Goal: Navigation & Orientation: Find specific page/section

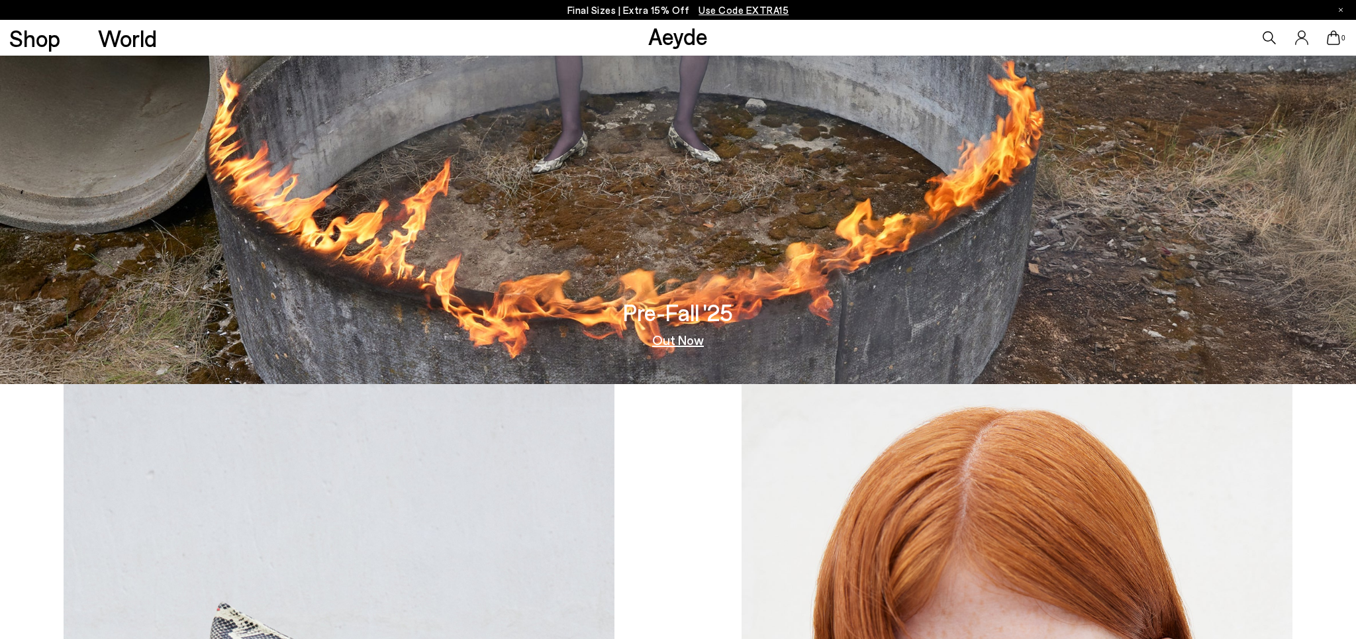
scroll to position [203, 0]
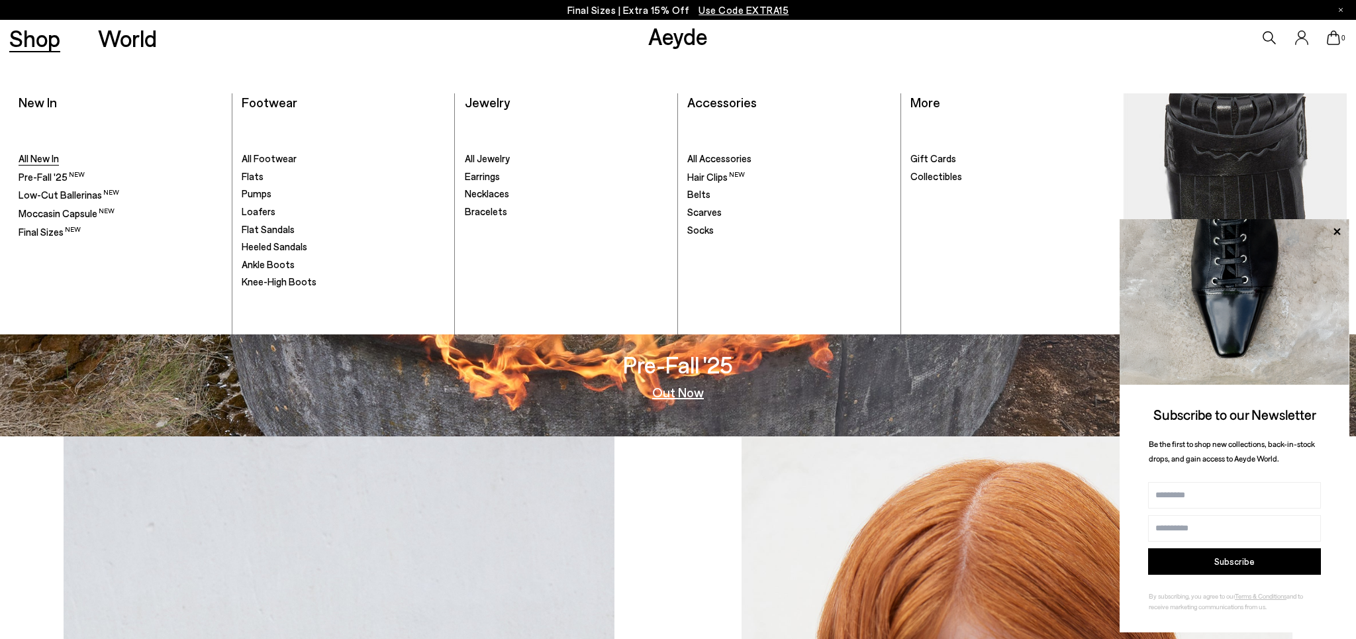
click at [32, 162] on span "All New In" at bounding box center [39, 158] width 40 height 12
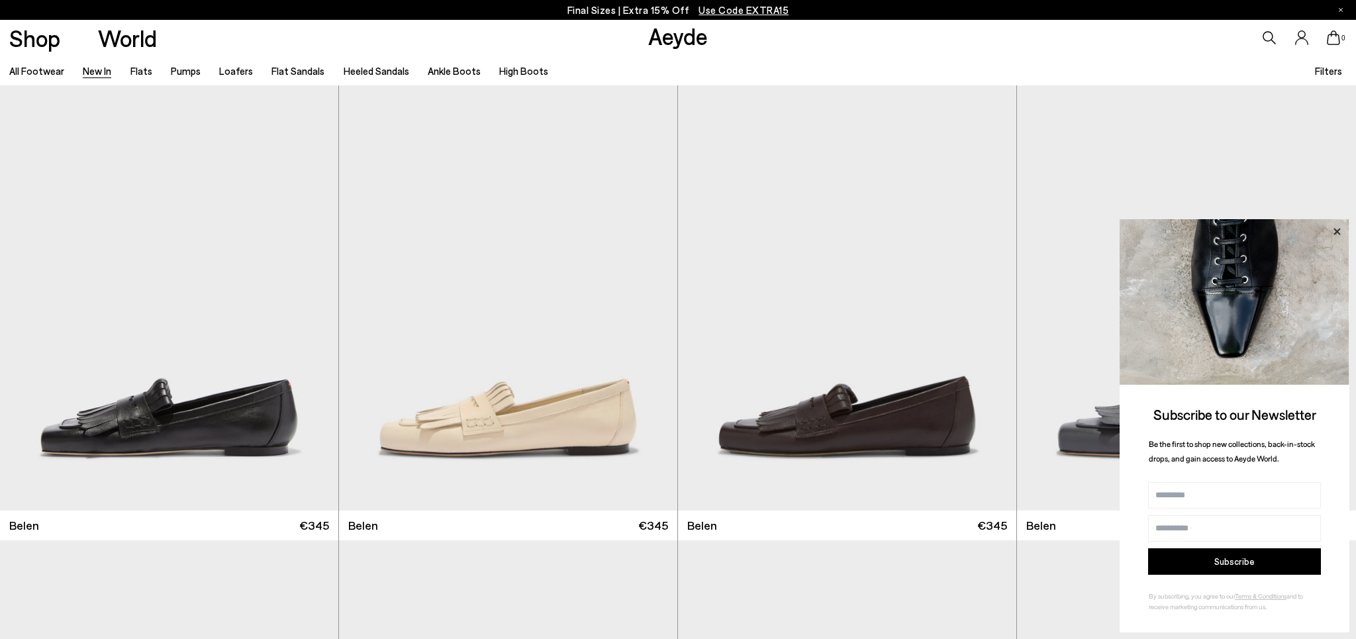
click at [1332, 226] on icon at bounding box center [1336, 231] width 17 height 17
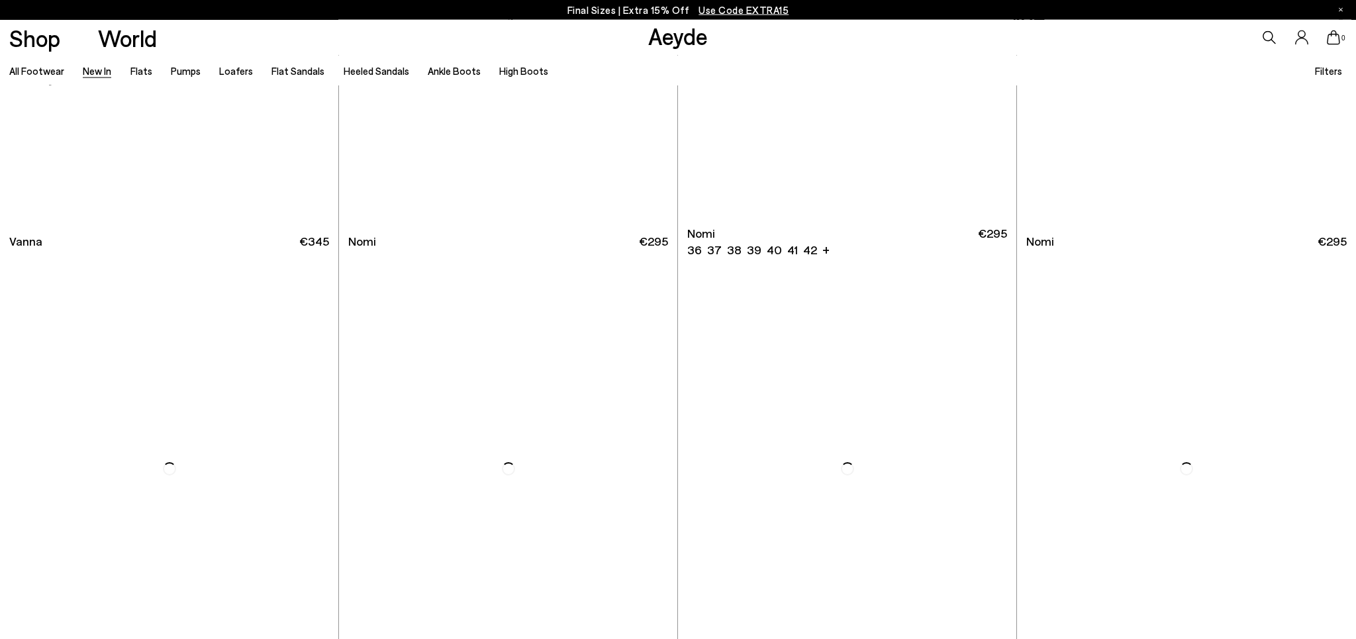
scroll to position [3039, 0]
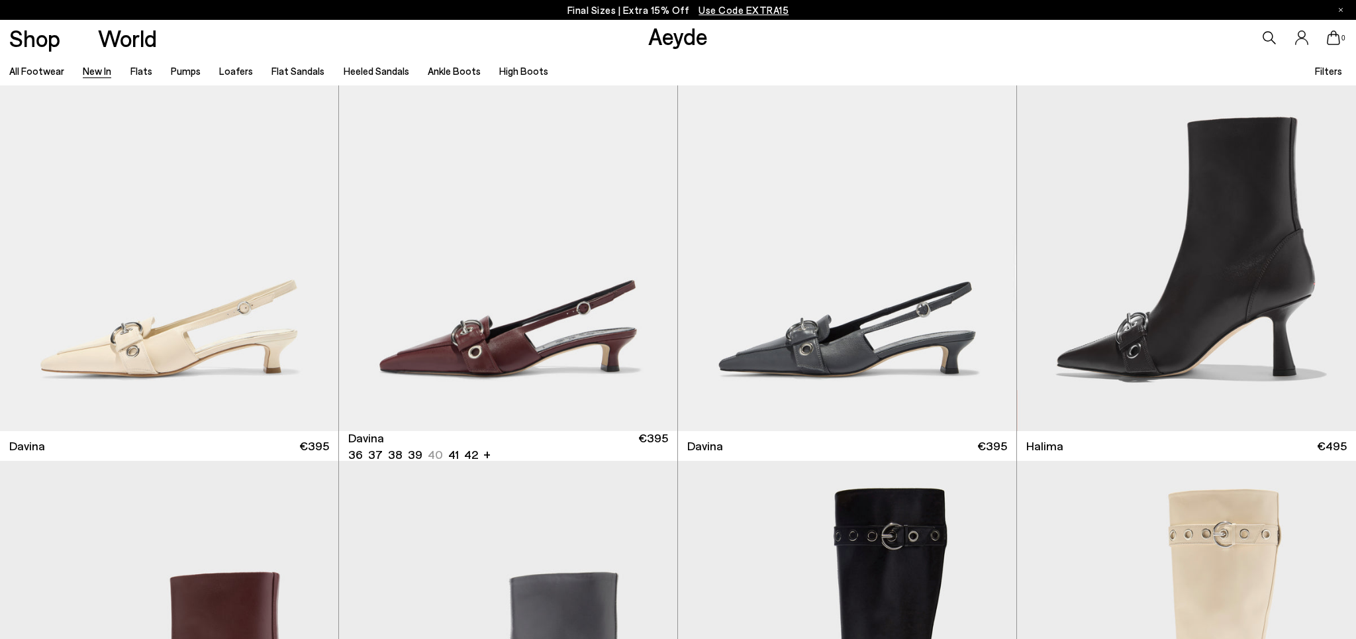
scroll to position [5876, 0]
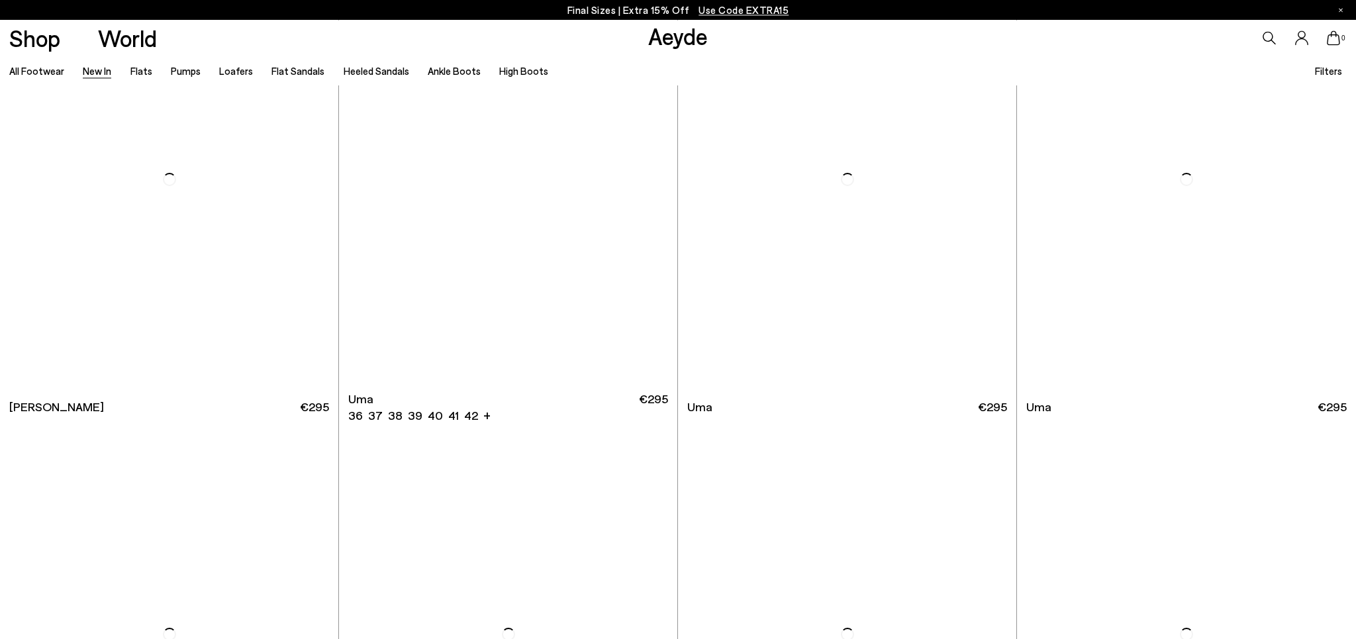
scroll to position [8374, 0]
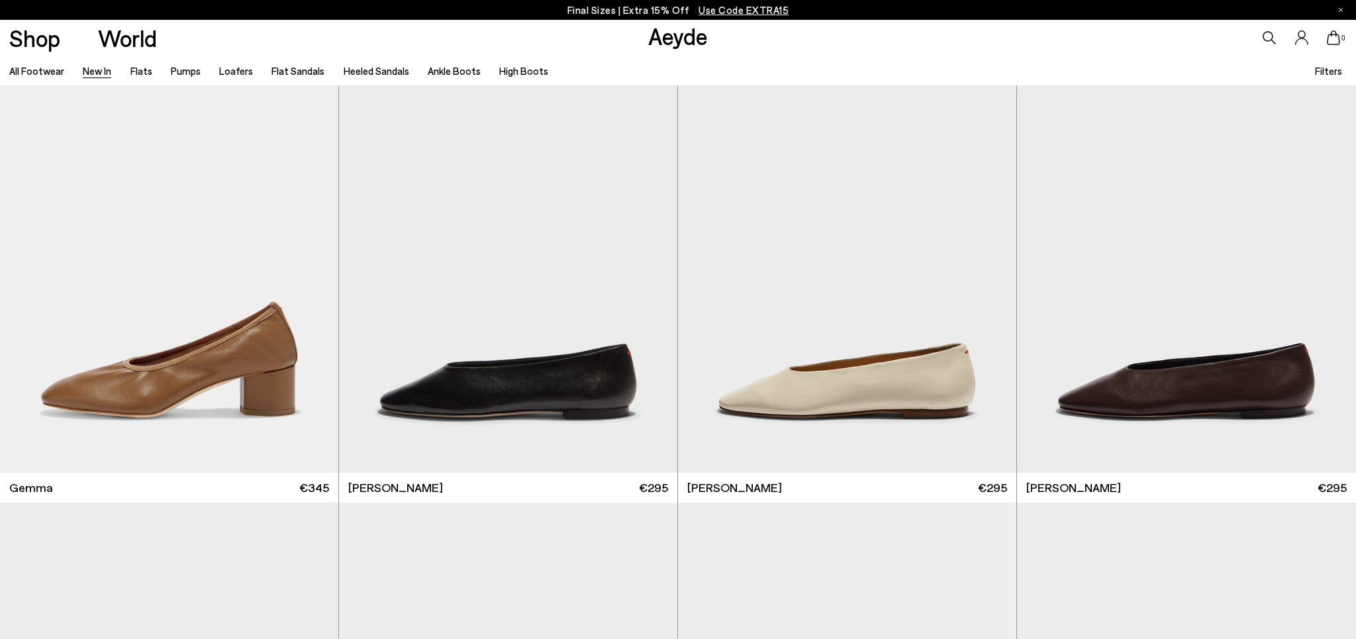
scroll to position [9995, 0]
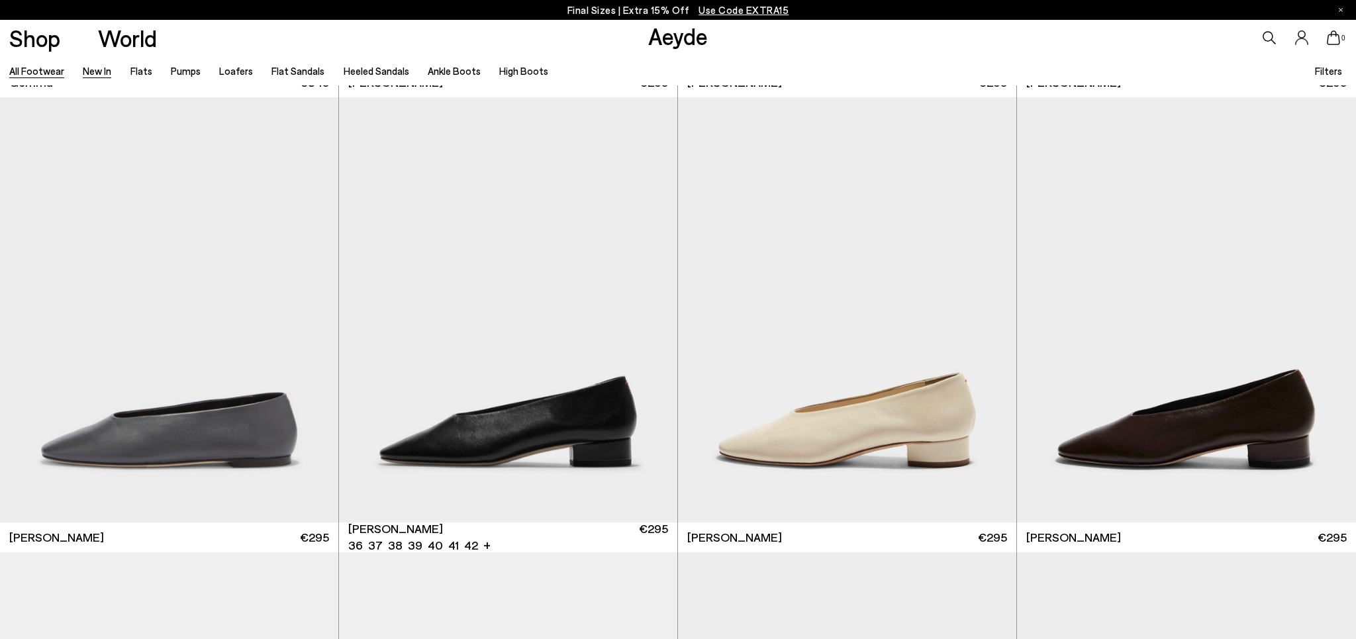
click at [42, 70] on link "All Footwear" at bounding box center [36, 71] width 55 height 12
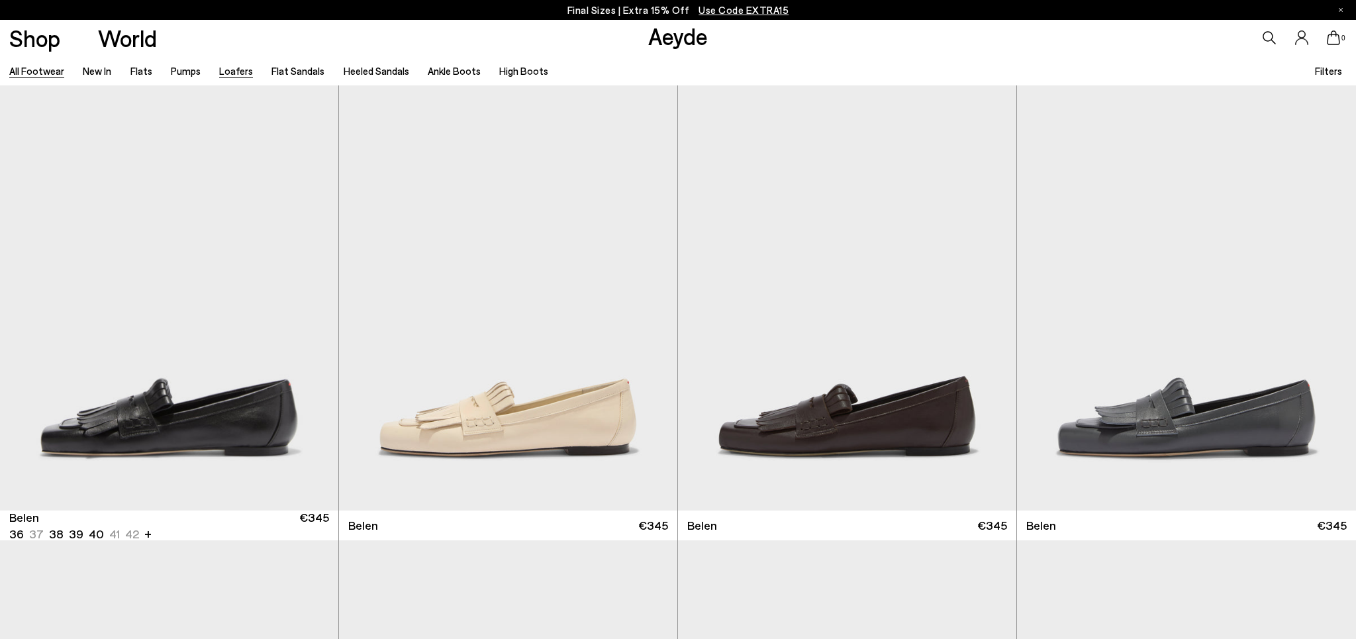
click at [227, 77] on link "Loafers" at bounding box center [236, 71] width 34 height 12
